Goal: Task Accomplishment & Management: Manage account settings

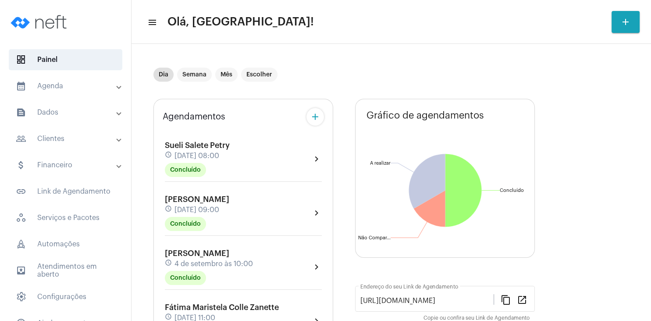
scroll to position [195, 0]
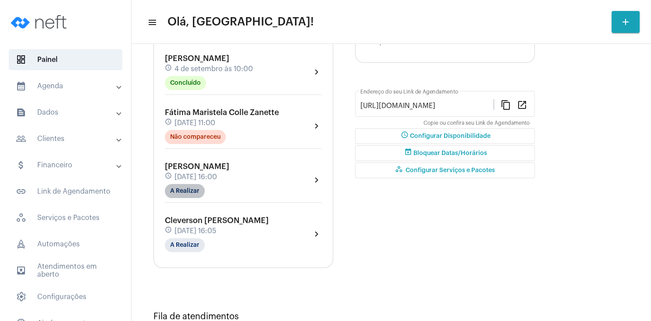
drag, startPoint x: 197, startPoint y: 189, endPoint x: 196, endPoint y: 195, distance: 6.3
click at [196, 195] on mat-chip "A Realizar" at bounding box center [185, 191] width 40 height 14
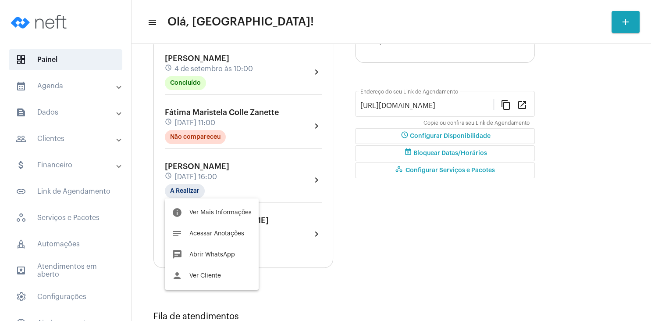
click at [214, 279] on button "person Ver Cliente" at bounding box center [212, 275] width 94 height 21
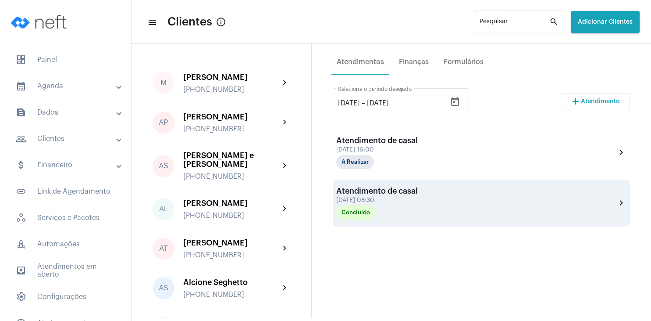
scroll to position [126, 0]
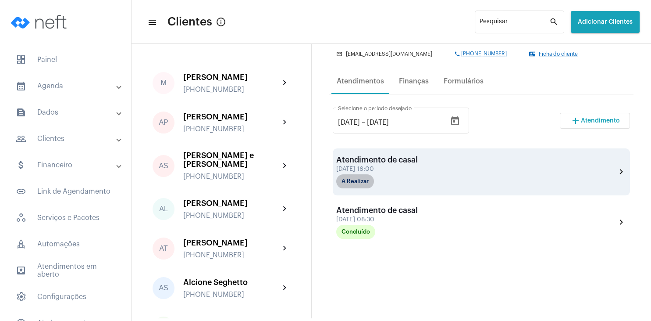
click at [346, 179] on mat-chip "A Realizar" at bounding box center [355, 181] width 38 height 14
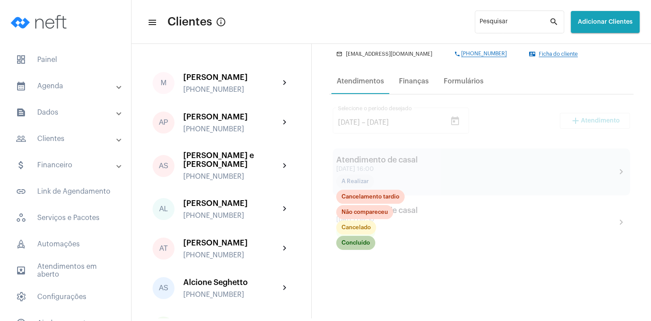
click at [361, 241] on mat-chip "Concluído" at bounding box center [355, 243] width 39 height 14
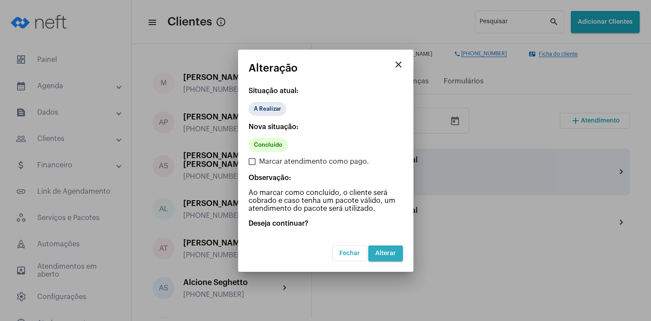
click at [387, 248] on button "Alterar" at bounding box center [385, 253] width 35 height 16
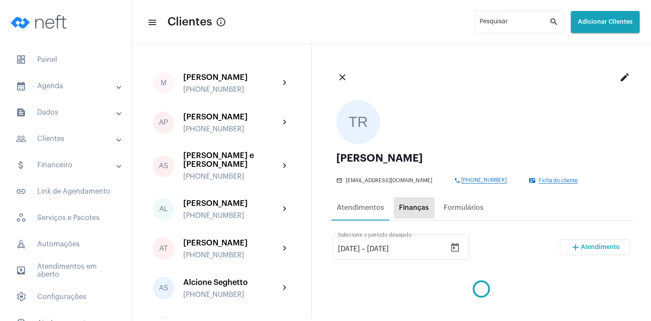
click at [417, 206] on div "Finanças" at bounding box center [414, 208] width 30 height 8
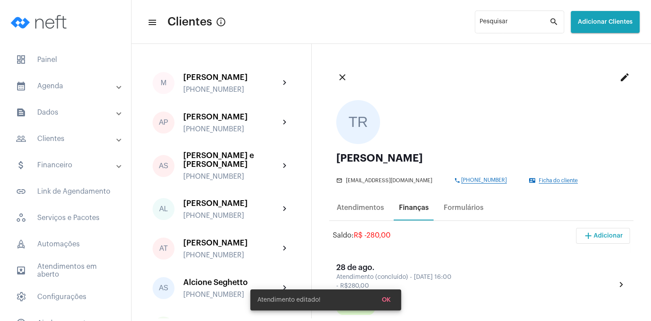
scroll to position [84, 0]
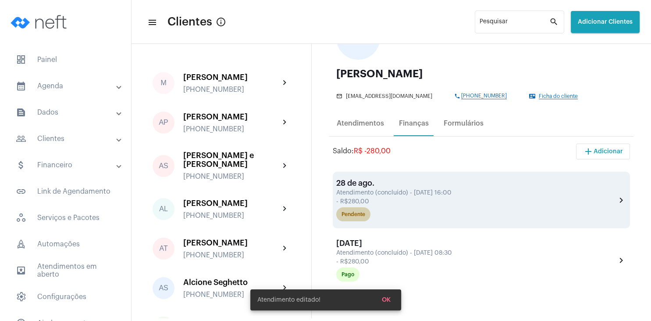
click at [366, 217] on mat-chip "Pendente" at bounding box center [353, 214] width 34 height 14
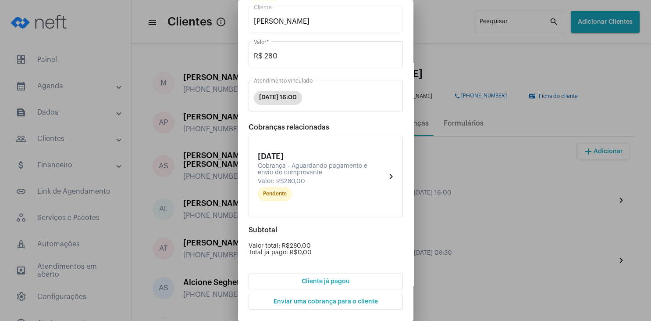
scroll to position [83, 0]
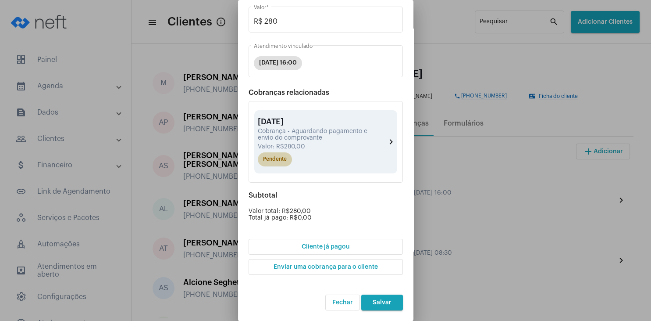
click at [279, 164] on mat-chip "Pendente" at bounding box center [275, 159] width 34 height 14
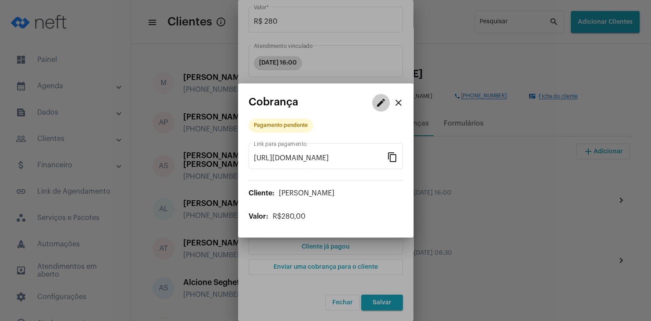
click at [384, 104] on mat-icon "edit" at bounding box center [381, 102] width 11 height 11
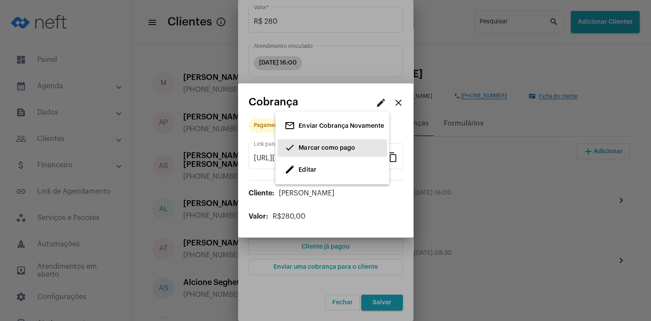
click at [324, 149] on span "Marcar como pago" at bounding box center [327, 148] width 56 height 6
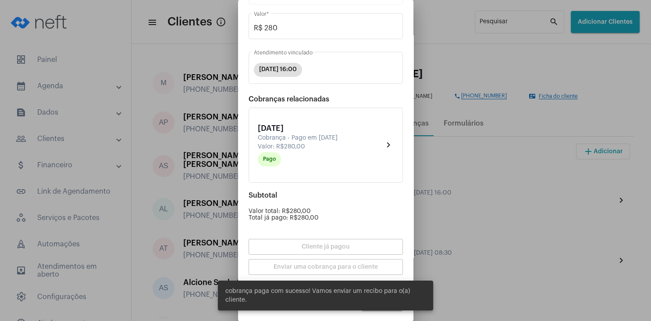
scroll to position [0, 0]
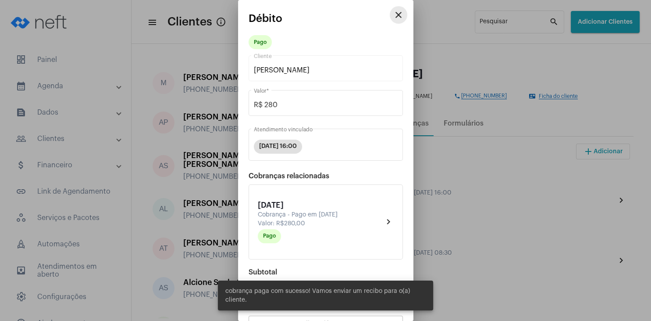
click at [397, 15] on mat-icon "close" at bounding box center [398, 15] width 11 height 11
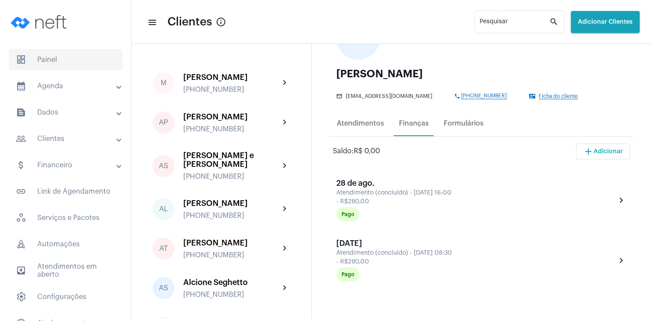
click at [61, 54] on span "dashboard Painel" at bounding box center [66, 59] width 114 height 21
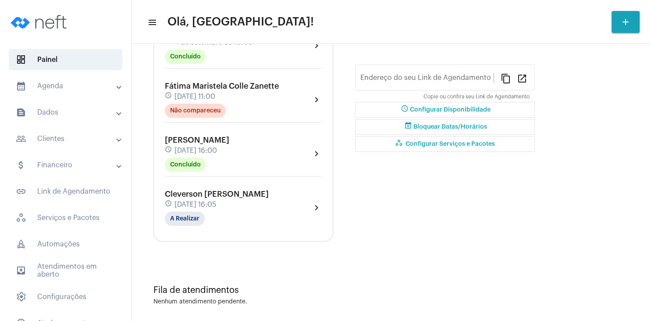
type input "[URL][DOMAIN_NAME]"
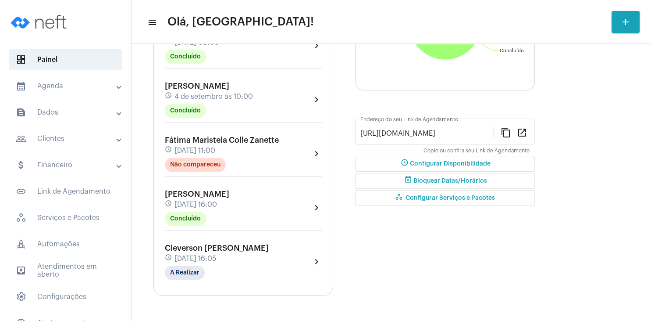
scroll to position [168, 0]
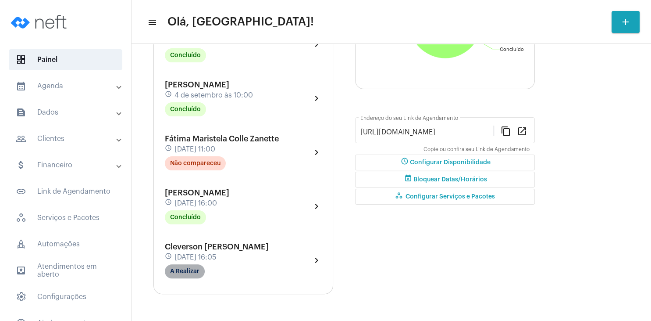
click at [190, 277] on mat-chip "A Realizar" at bounding box center [185, 271] width 40 height 14
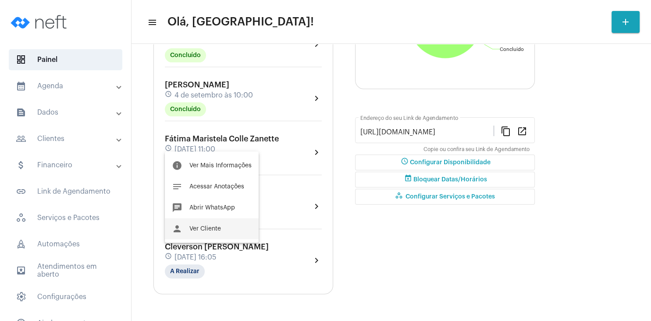
click at [221, 229] on button "person Ver Cliente" at bounding box center [212, 228] width 94 height 21
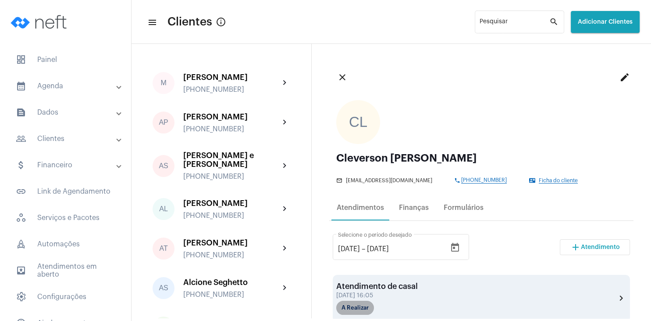
click at [354, 306] on mat-chip "A Realizar" at bounding box center [355, 307] width 38 height 14
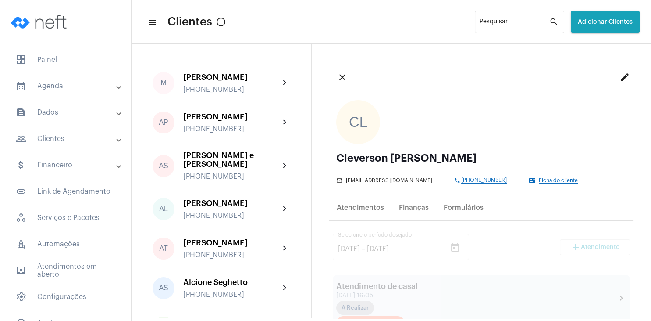
scroll to position [168, 0]
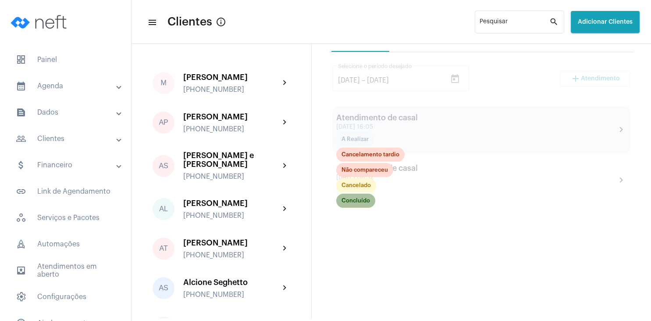
click at [366, 206] on mat-chip "Concluído" at bounding box center [355, 200] width 39 height 14
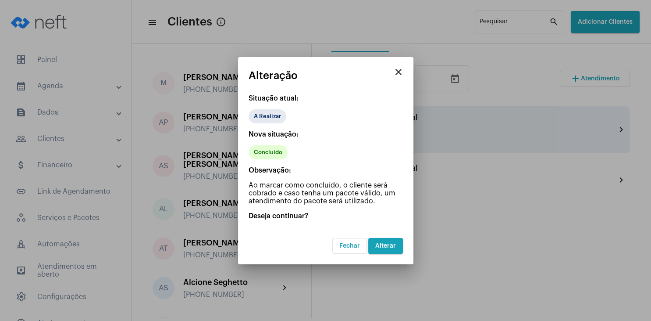
click at [385, 246] on span "Alterar" at bounding box center [385, 246] width 21 height 6
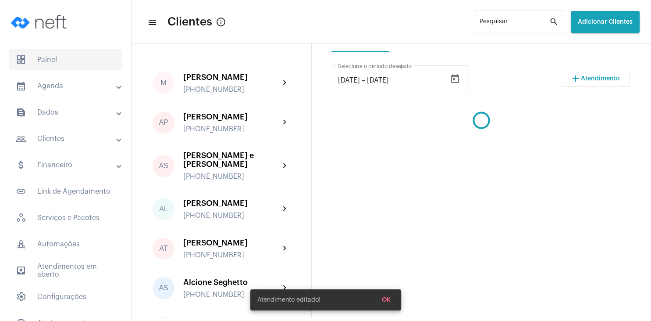
click at [58, 52] on span "dashboard Painel" at bounding box center [66, 59] width 114 height 21
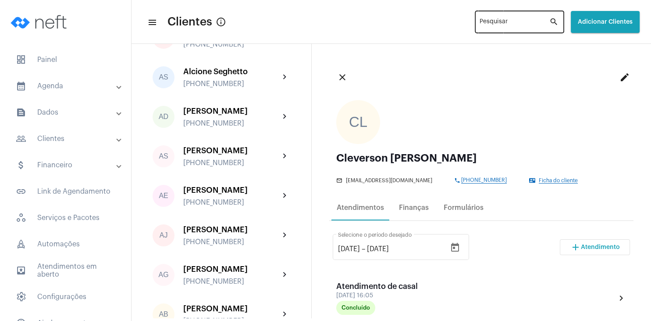
click at [480, 25] on input "Pesquisar" at bounding box center [515, 23] width 70 height 7
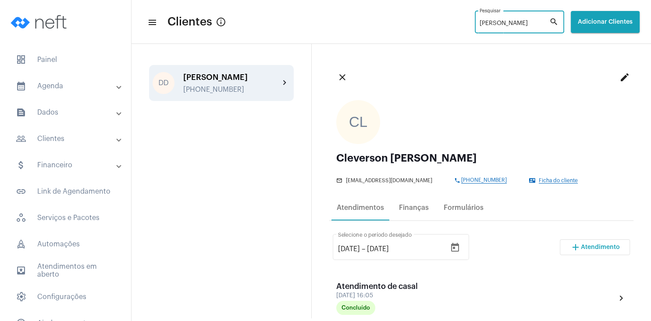
type input "[PERSON_NAME]"
click at [228, 77] on div "[PERSON_NAME]" at bounding box center [231, 77] width 96 height 9
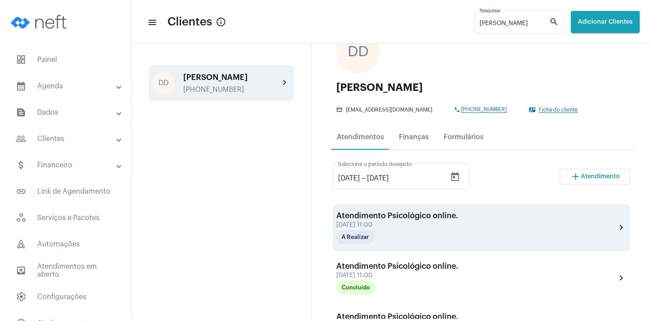
scroll to position [84, 0]
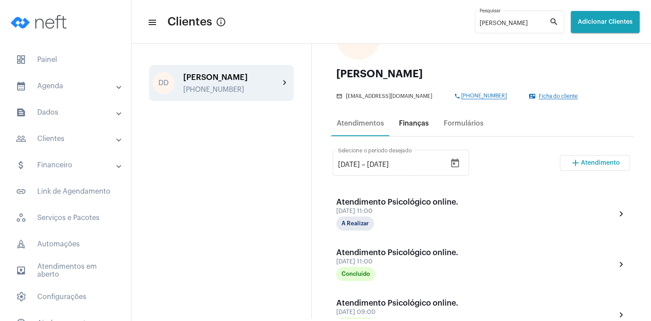
click at [415, 121] on div "Finanças" at bounding box center [414, 123] width 30 height 8
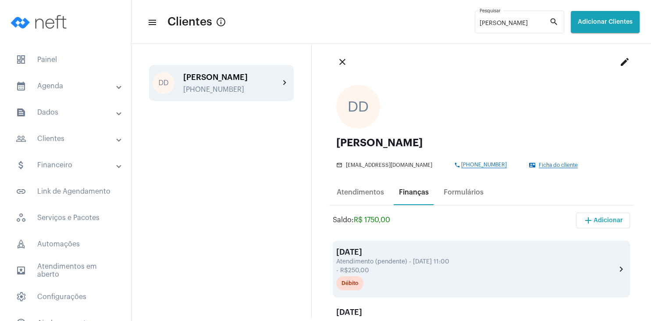
scroll to position [0, 0]
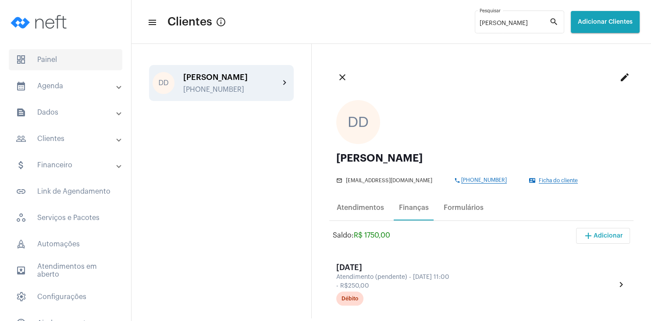
click at [66, 59] on span "dashboard Painel" at bounding box center [66, 59] width 114 height 21
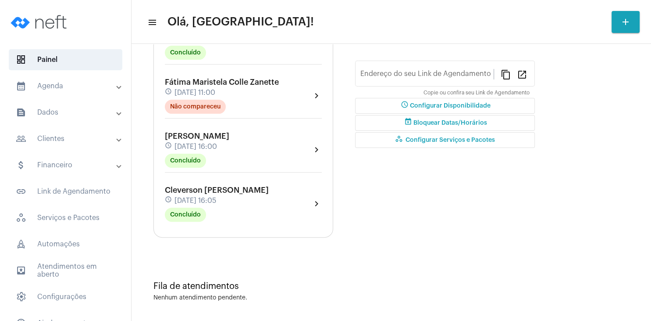
type input "[URL][DOMAIN_NAME]"
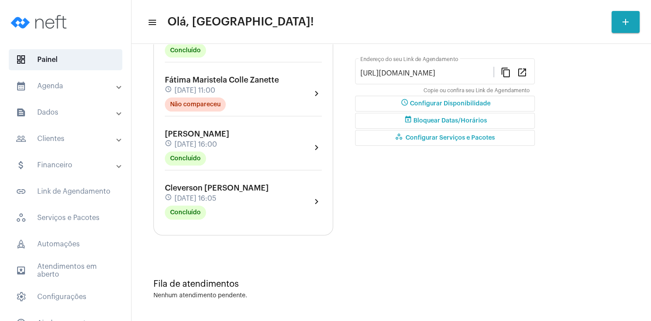
click at [210, 133] on span "[PERSON_NAME]" at bounding box center [197, 134] width 64 height 8
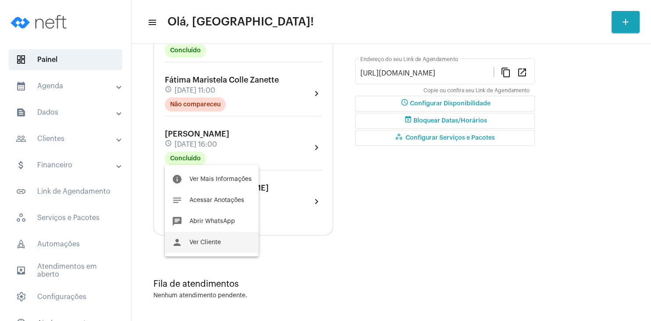
click at [213, 244] on span "Ver Cliente" at bounding box center [205, 242] width 32 height 6
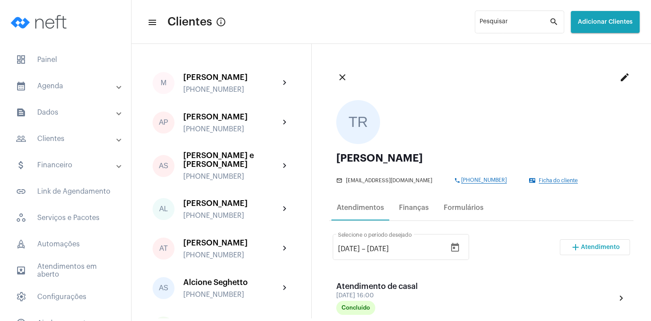
click at [566, 180] on span "Ficha do cliente" at bounding box center [558, 181] width 39 height 6
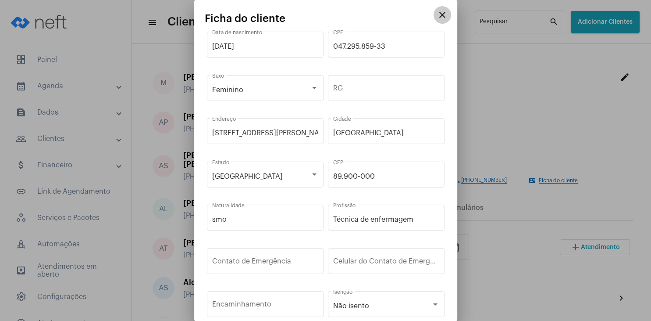
click at [440, 14] on mat-icon "close" at bounding box center [442, 15] width 11 height 11
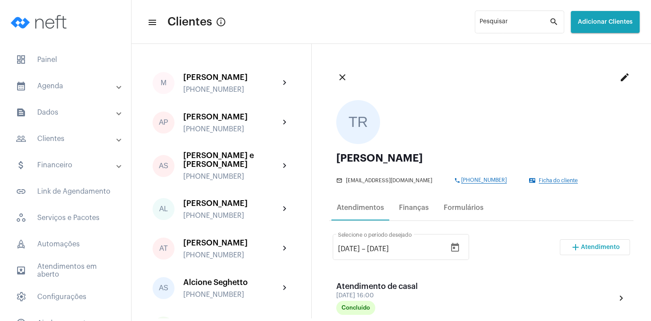
click at [622, 76] on mat-icon "edit" at bounding box center [625, 77] width 11 height 11
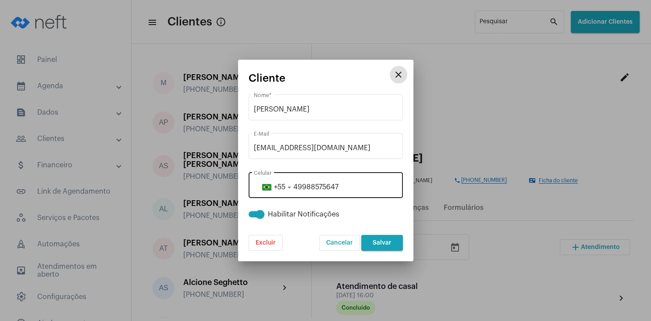
click at [303, 185] on input "49988575647" at bounding box center [326, 187] width 144 height 8
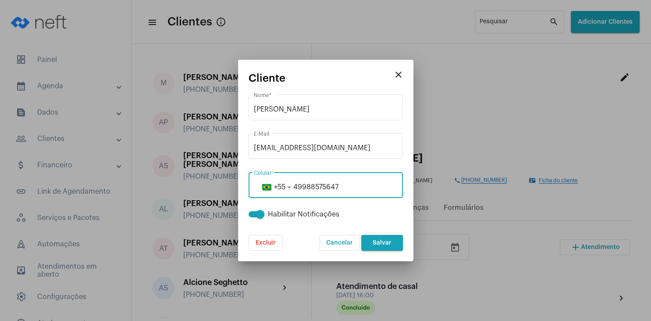
click at [307, 185] on input "49988575647" at bounding box center [326, 187] width 144 height 8
click at [313, 185] on input "49988575647" at bounding box center [326, 187] width 144 height 8
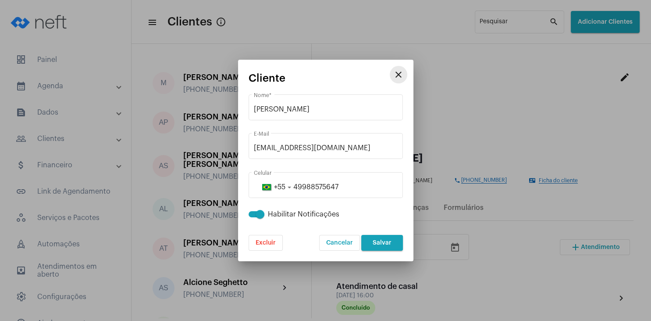
click at [396, 74] on mat-icon "close" at bounding box center [398, 74] width 11 height 11
